Goal: Transaction & Acquisition: Book appointment/travel/reservation

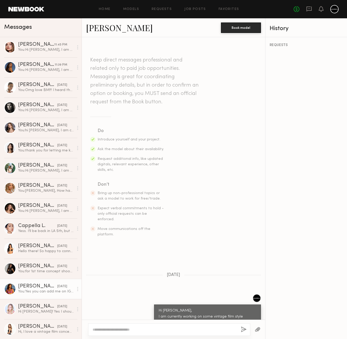
scroll to position [64, 0]
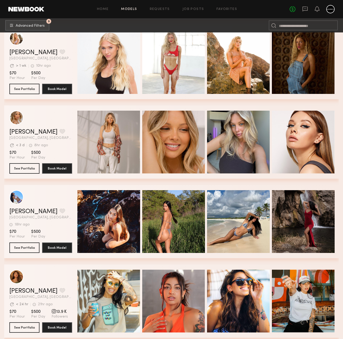
scroll to position [505, 0]
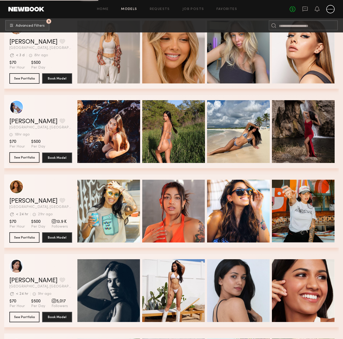
click at [25, 158] on button "See Portfolio" at bounding box center [24, 157] width 30 height 10
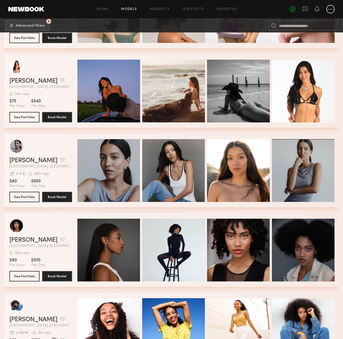
scroll to position [1026, 0]
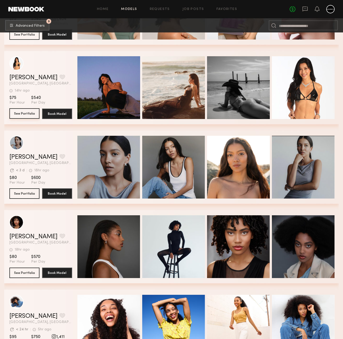
click at [30, 114] on button "See Portfolio" at bounding box center [24, 113] width 30 height 10
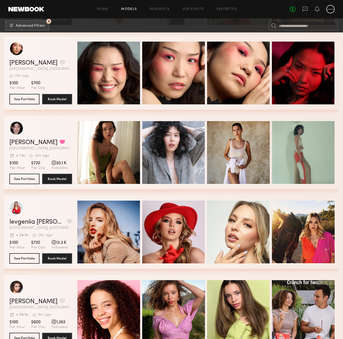
scroll to position [1465, 0]
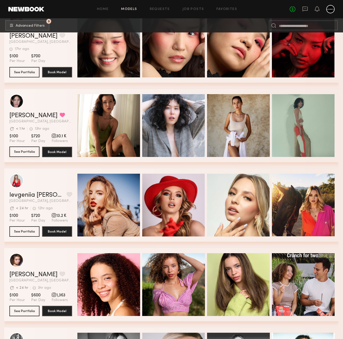
click at [24, 153] on button "See Portfolio" at bounding box center [24, 152] width 30 height 10
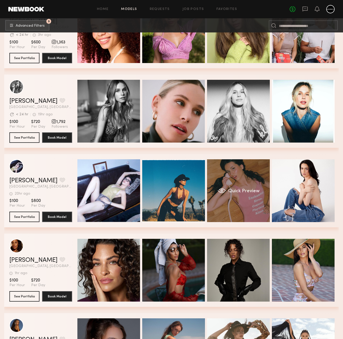
scroll to position [1745, 0]
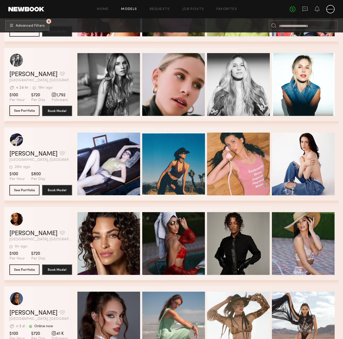
click at [25, 111] on button "See Portfolio" at bounding box center [24, 110] width 30 height 10
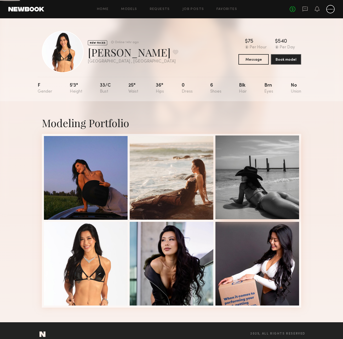
scroll to position [7, 0]
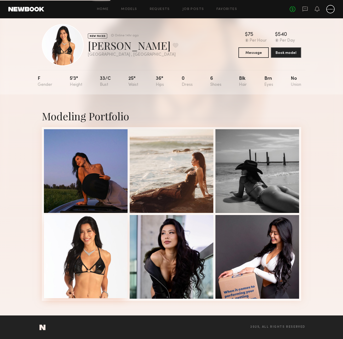
click at [98, 238] on div at bounding box center [86, 257] width 84 height 84
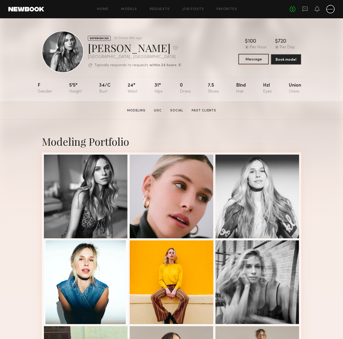
click at [254, 59] on button "Message" at bounding box center [254, 59] width 30 height 10
